Goal: Task Accomplishment & Management: Manage account settings

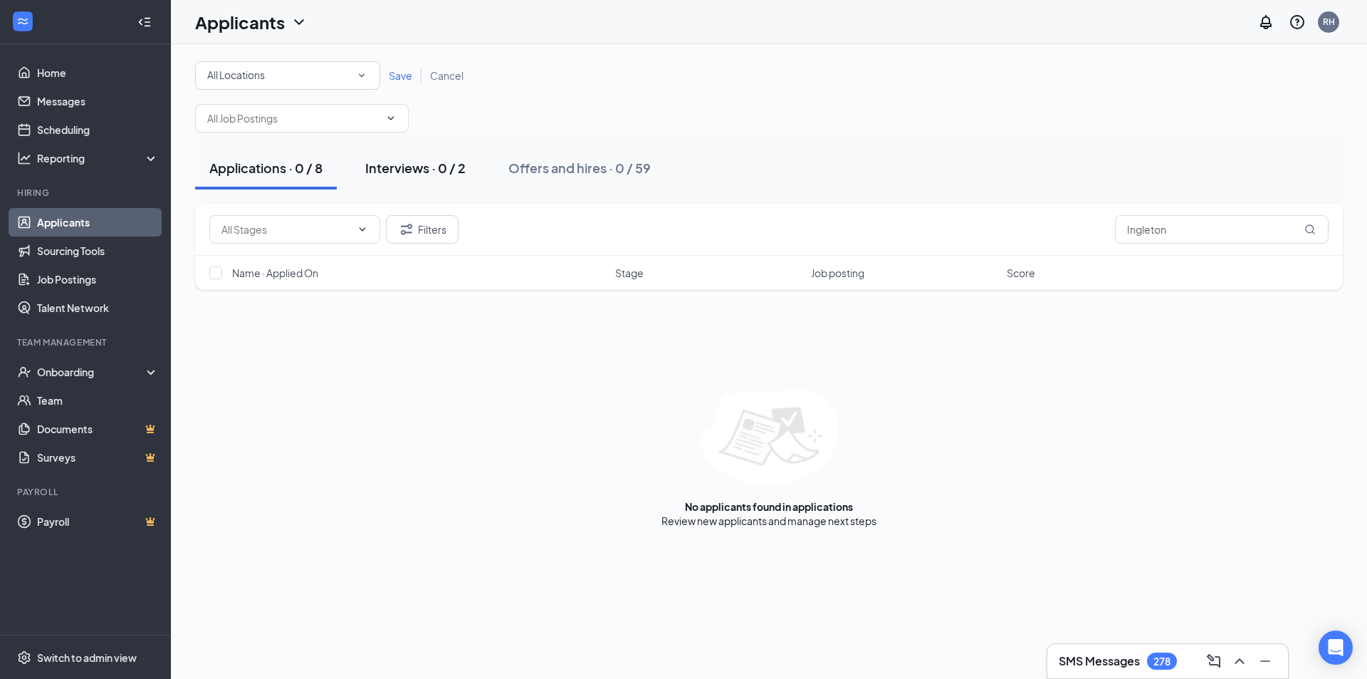
click at [439, 169] on div "Interviews · 0 / 2" at bounding box center [415, 168] width 100 height 18
click at [71, 221] on link "Applicants" at bounding box center [98, 222] width 122 height 28
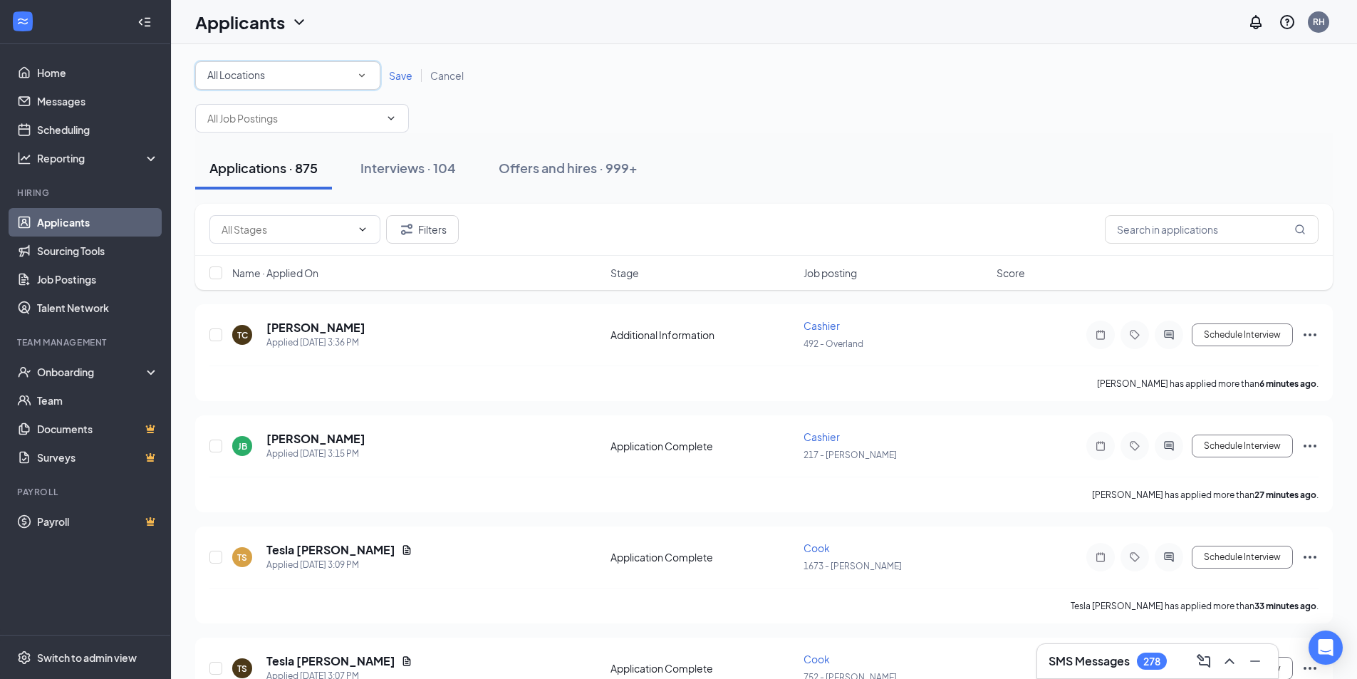
click at [363, 78] on icon "SmallChevronDown" at bounding box center [361, 75] width 13 height 13
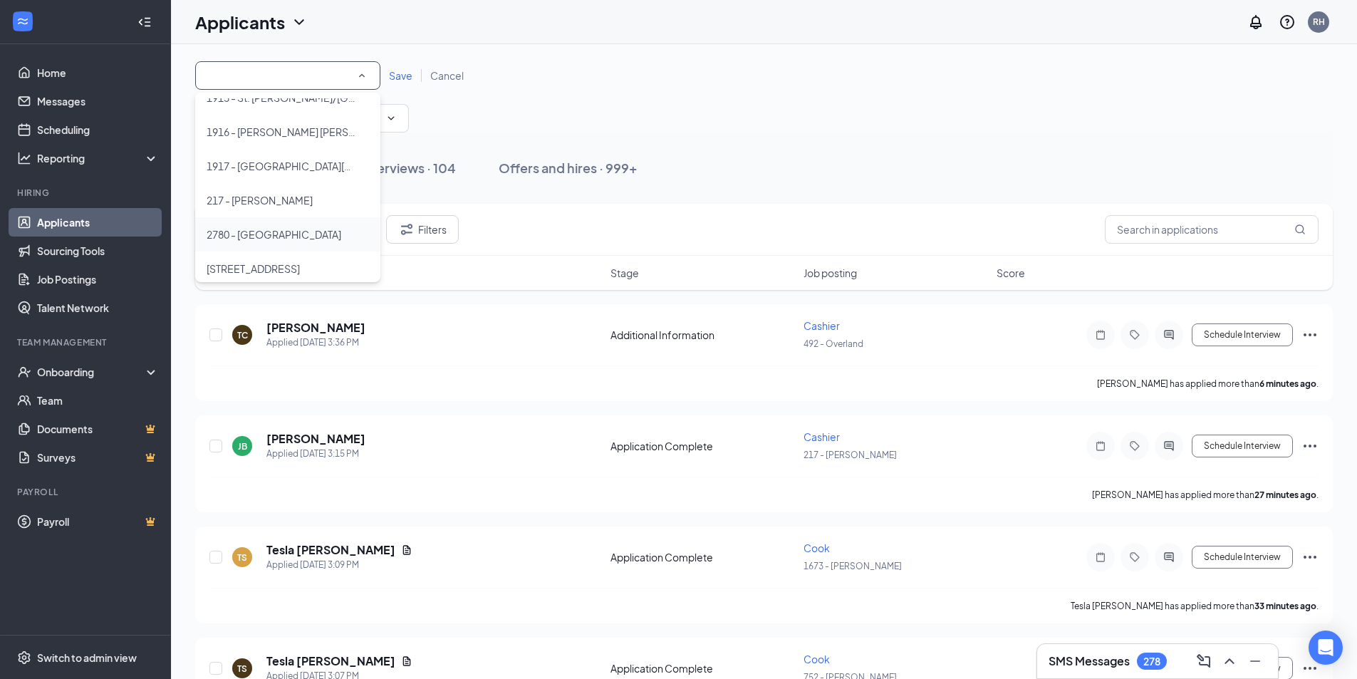
scroll to position [214, 0]
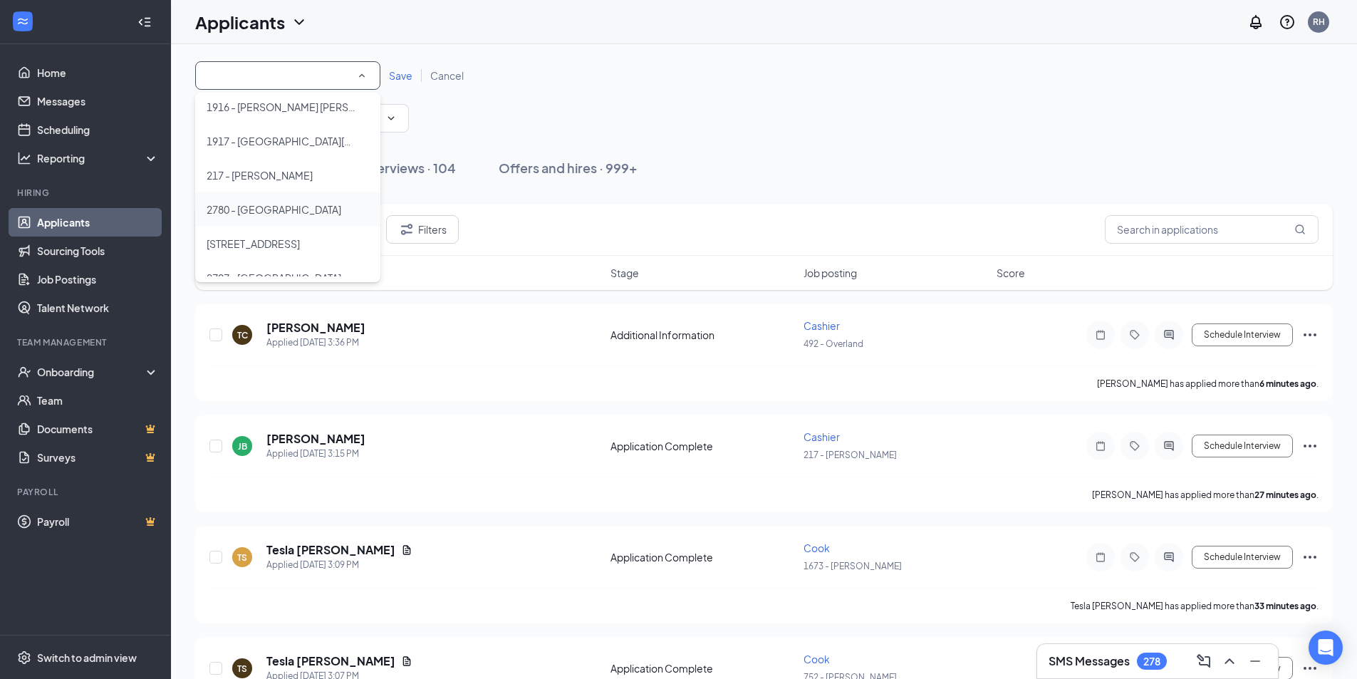
click at [293, 209] on div "2780 - [GEOGRAPHIC_DATA]" at bounding box center [288, 209] width 162 height 17
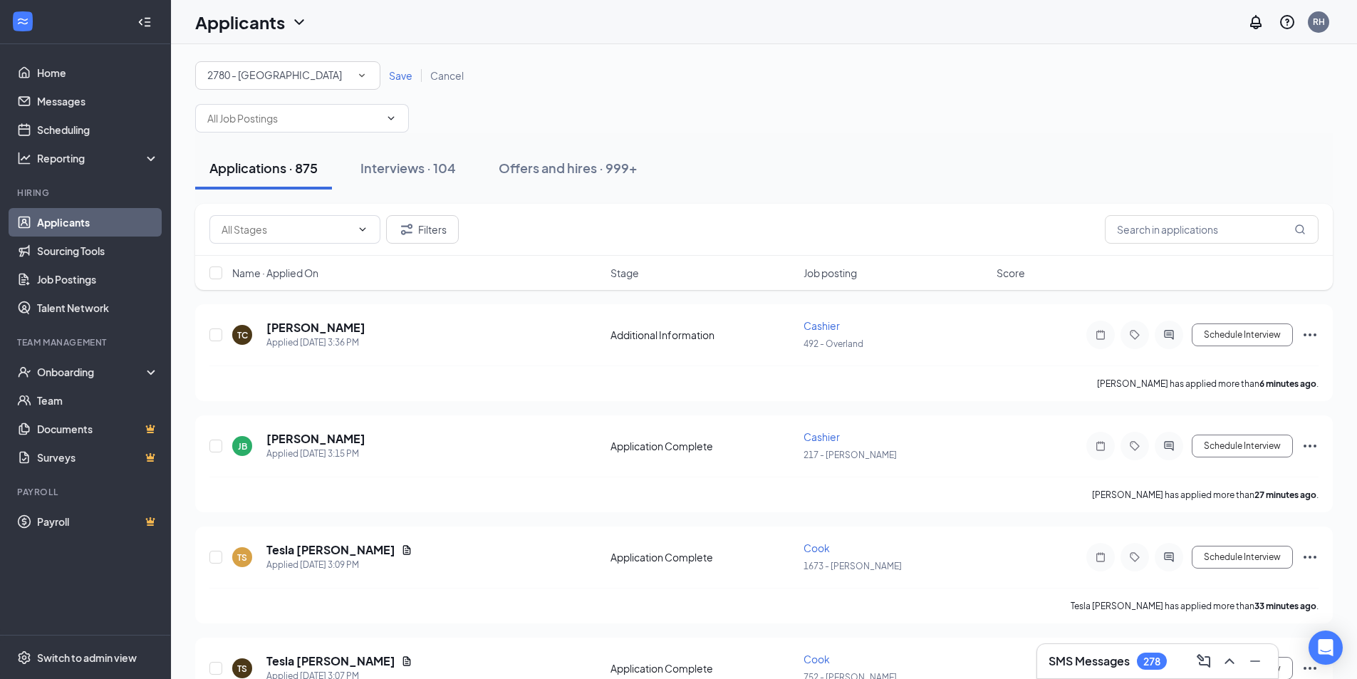
click at [403, 76] on span "Save" at bounding box center [400, 75] width 23 height 13
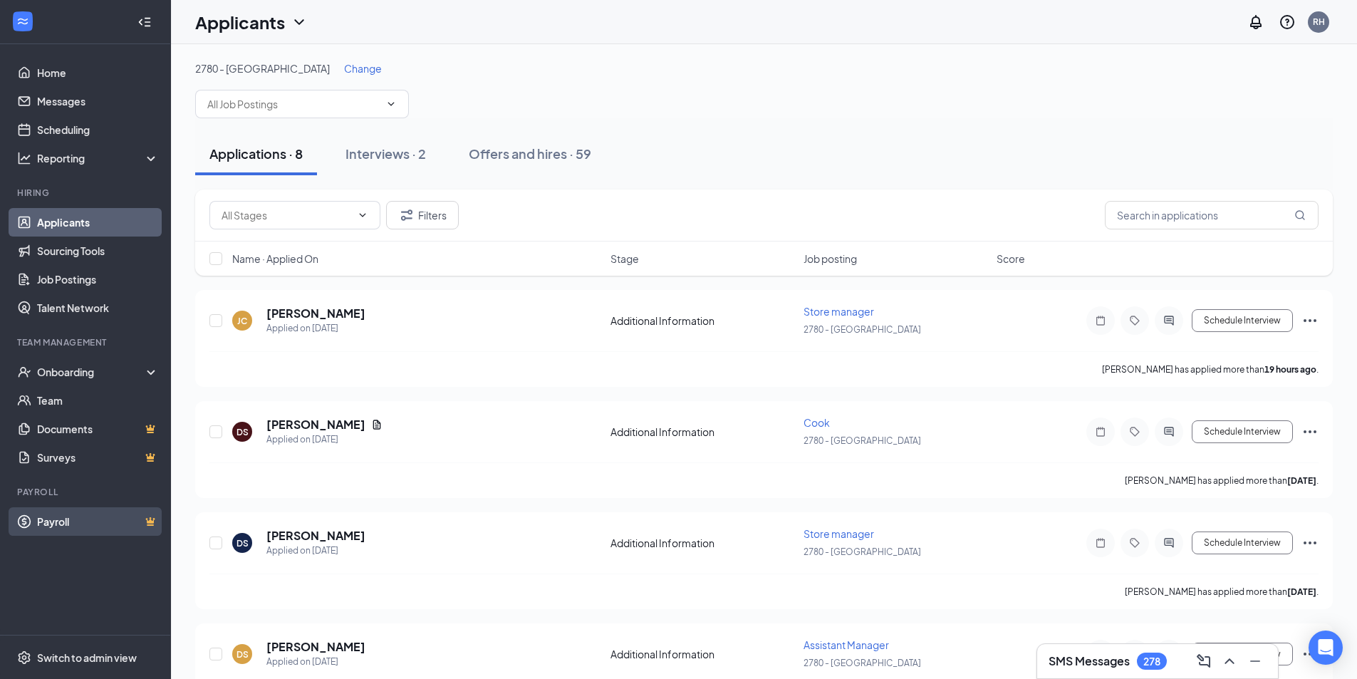
click at [65, 525] on link "Payroll" at bounding box center [98, 521] width 122 height 28
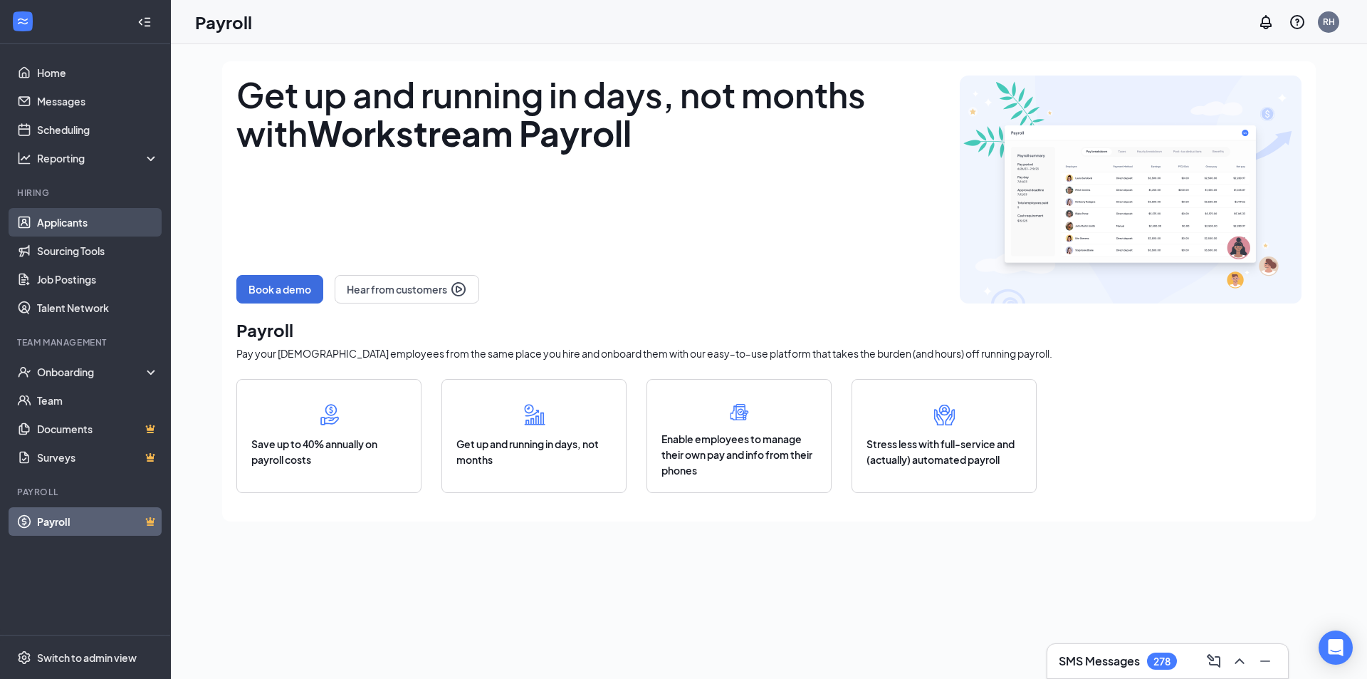
click at [87, 221] on link "Applicants" at bounding box center [98, 222] width 122 height 28
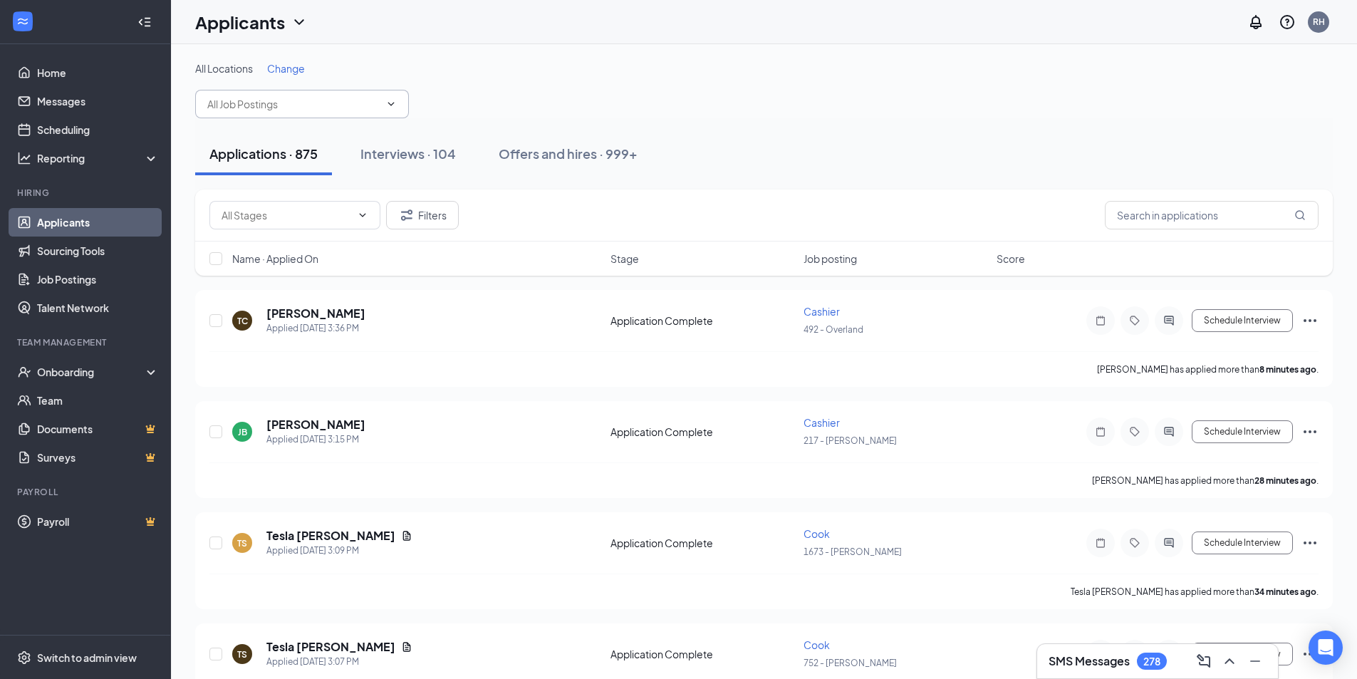
click at [387, 106] on icon "ChevronDown" at bounding box center [390, 103] width 11 height 11
click at [1228, 217] on input "text" at bounding box center [1211, 215] width 214 height 28
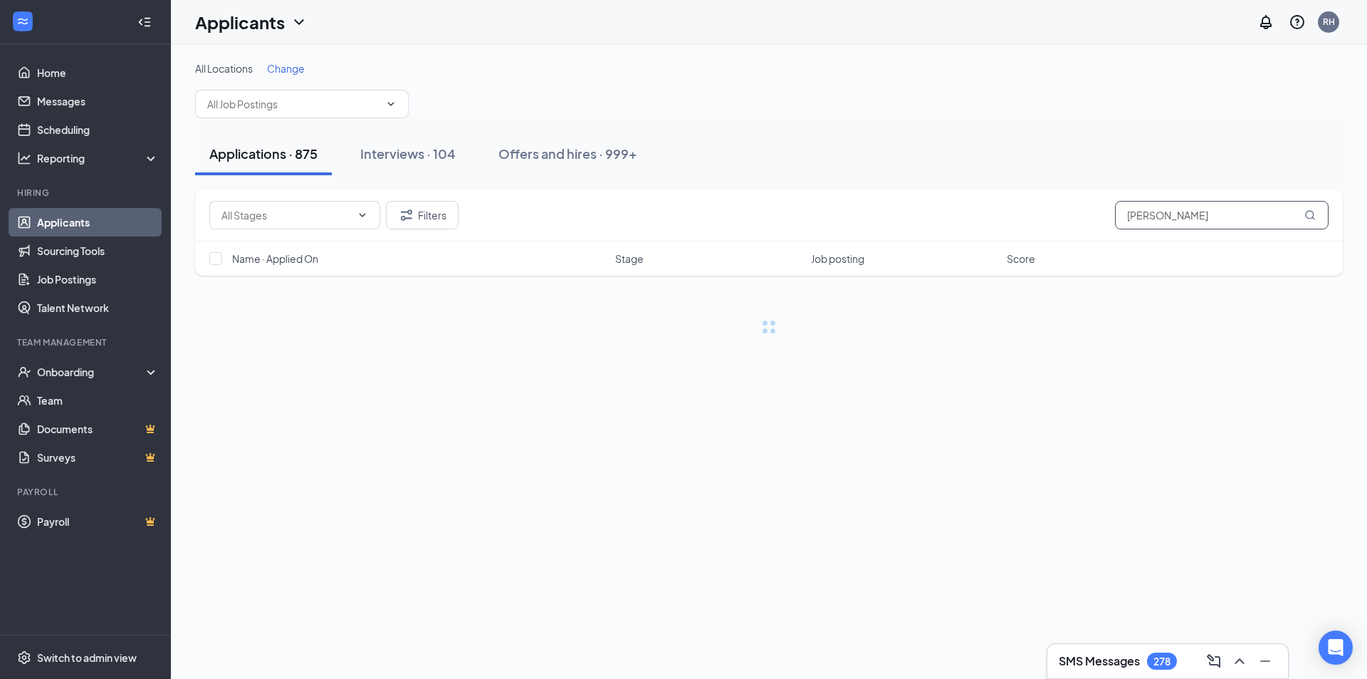
type input "[PERSON_NAME]"
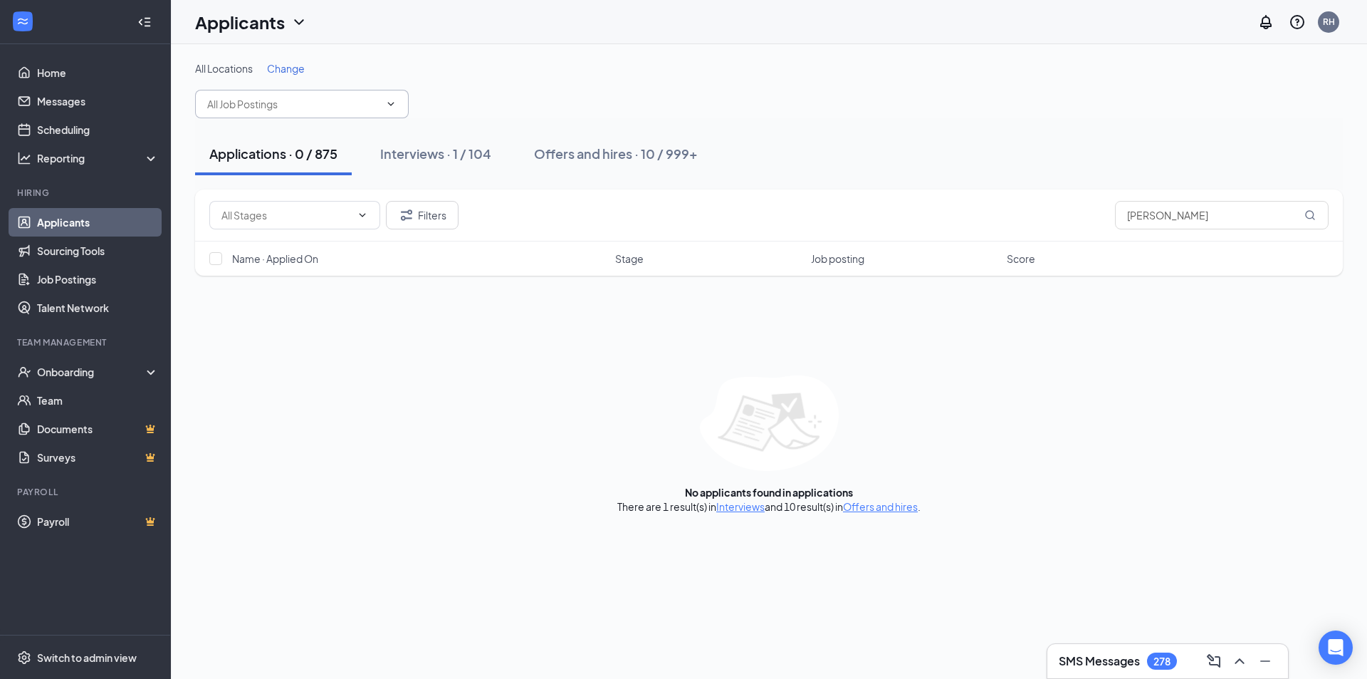
click at [393, 103] on icon "ChevronDown" at bounding box center [391, 104] width 6 height 4
click at [389, 103] on icon "ChevronDown" at bounding box center [391, 104] width 6 height 4
click at [298, 69] on span "Change" at bounding box center [286, 68] width 38 height 13
